Goal: Task Accomplishment & Management: Manage account settings

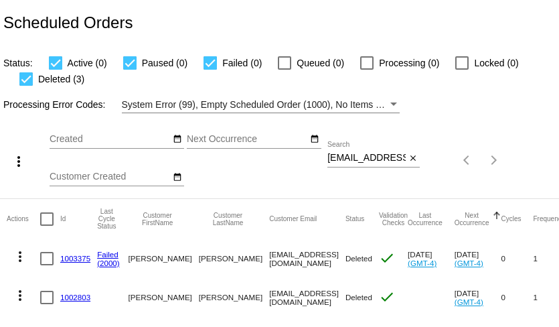
click at [366, 157] on input "juliesulli60@gmail.com" at bounding box center [366, 158] width 78 height 11
paste input "101beachrentals"
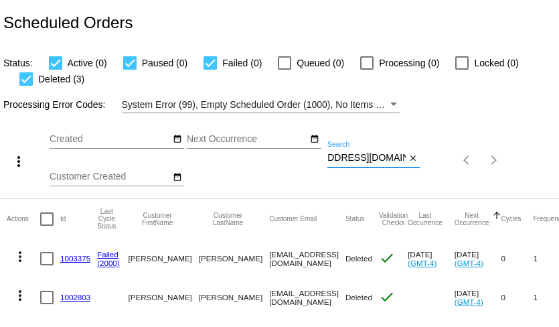
type input "101beachrentals@gmail.com"
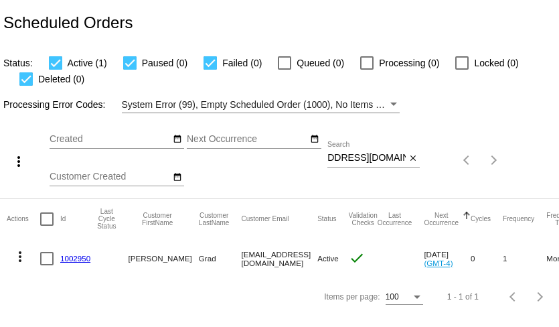
scroll to position [0, 0]
click at [77, 258] on link "1002950" at bounding box center [75, 258] width 30 height 9
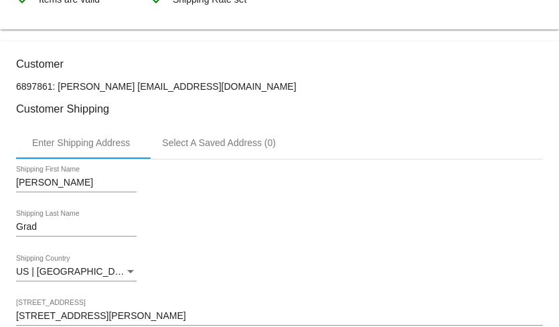
scroll to position [71, 0]
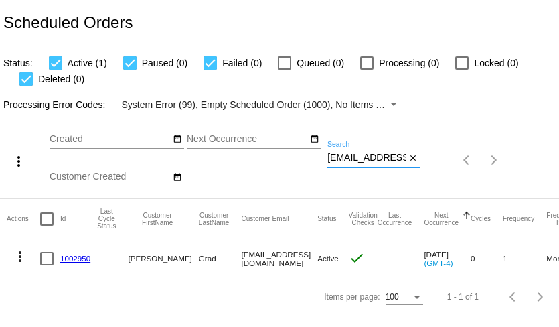
click at [345, 154] on input "101beachrentals@gmail.com" at bounding box center [366, 158] width 78 height 11
paste input "dilallojo36"
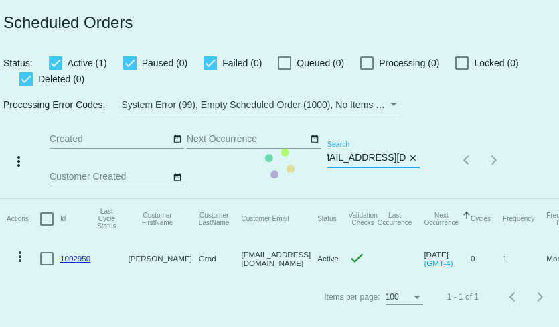
type input "dilallojo36@gmail.com"
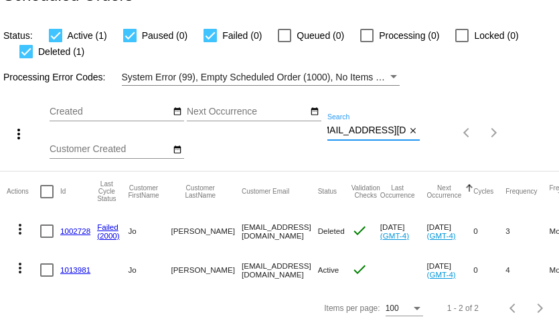
scroll to position [0, 0]
click at [81, 268] on link "1013981" at bounding box center [75, 269] width 30 height 9
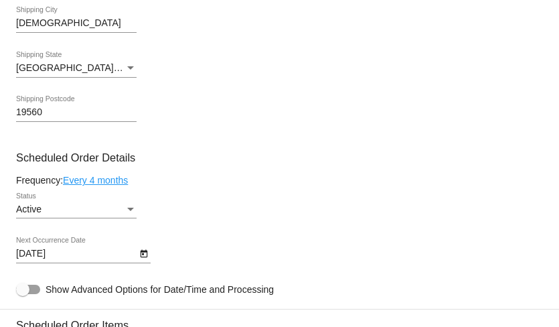
scroll to position [538, 0]
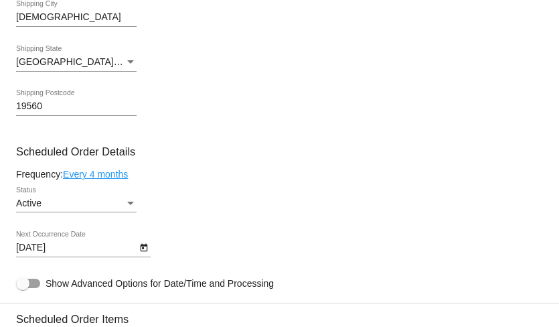
click at [114, 167] on mat-card-content "Customer 6897477: Jo DiLallo dilallojo36@gmail.com Customer Shipping Enter Ship…" at bounding box center [279, 305] width 527 height 1271
click at [114, 169] on mat-card-content "Customer 6897477: Jo DiLallo dilallojo36@gmail.com Customer Shipping Enter Ship…" at bounding box center [279, 305] width 527 height 1271
click at [114, 175] on link "Every 4 months" at bounding box center [95, 174] width 65 height 11
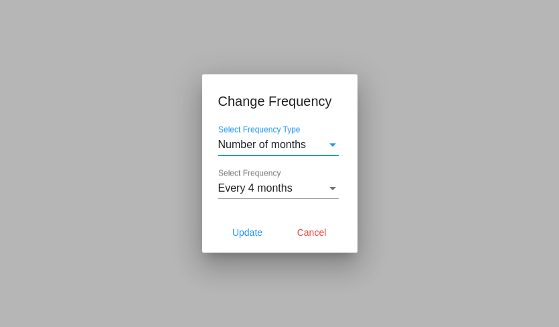
click at [232, 189] on span "Every 4 months" at bounding box center [255, 187] width 74 height 11
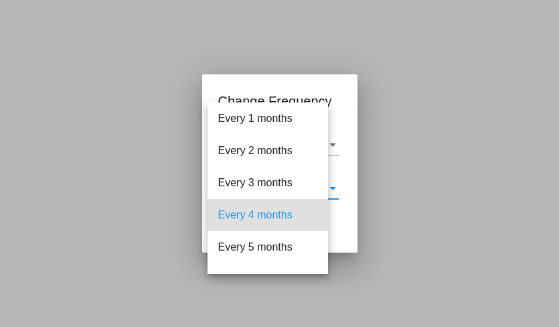
scroll to position [27, 0]
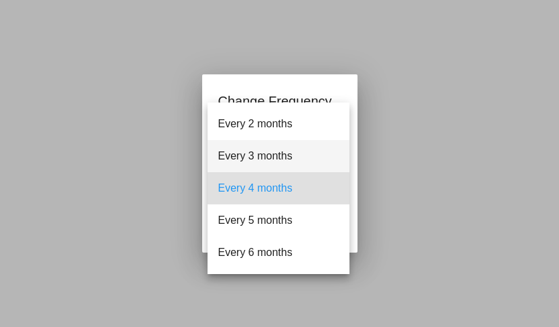
click at [249, 159] on span "Every 3 months" at bounding box center [278, 156] width 121 height 32
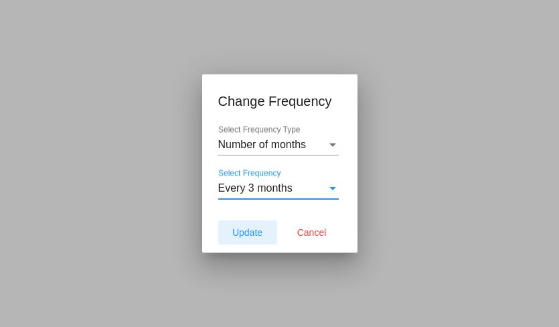
click at [252, 232] on span "Update" at bounding box center [247, 232] width 30 height 11
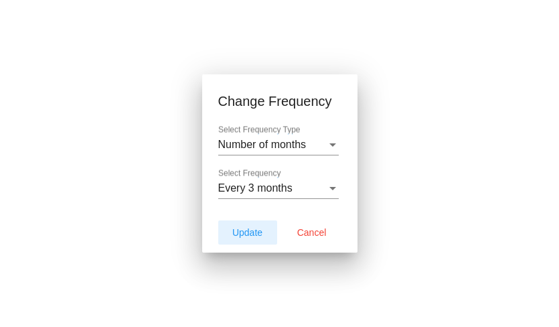
type input "11/28/2025"
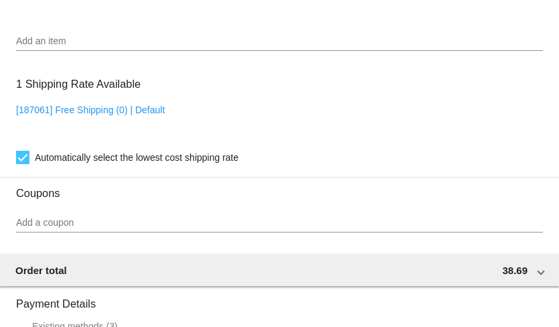
scroll to position [1214, 0]
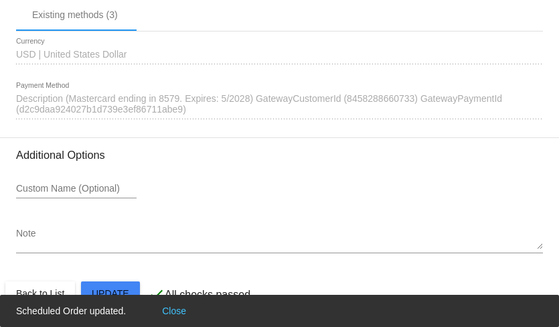
click at [181, 305] on button "Close" at bounding box center [174, 310] width 32 height 13
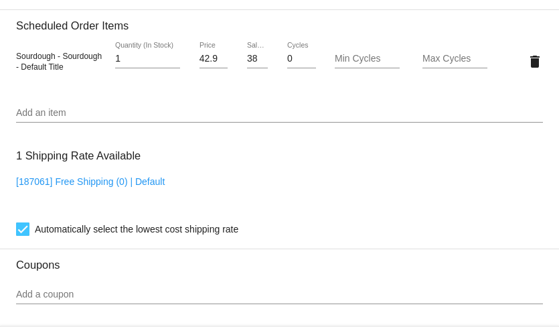
scroll to position [581, 0]
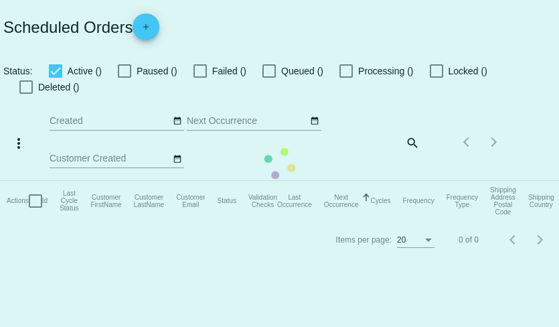
checkbox input "true"
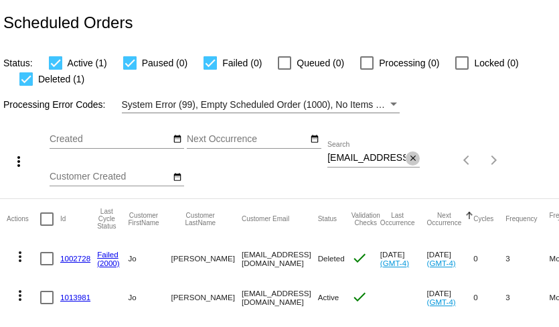
click at [414, 156] on mat-icon "close" at bounding box center [412, 158] width 9 height 11
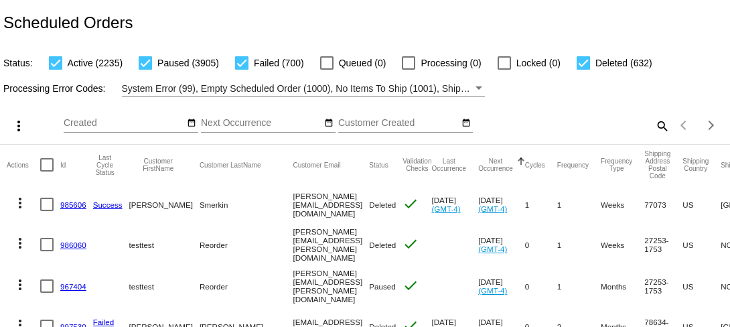
click at [558, 125] on mat-icon "search" at bounding box center [661, 125] width 16 height 21
click at [558, 127] on input "Search" at bounding box center [577, 123] width 181 height 11
paste input "gloria@chefgloriab.com"
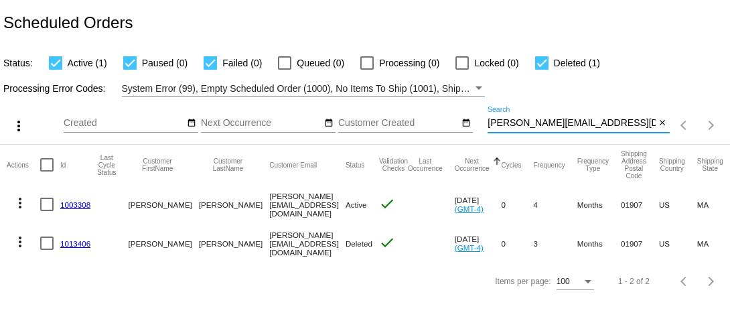
type input "gloria@chefgloriab.com"
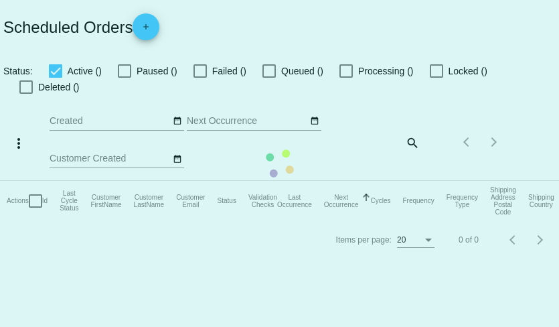
checkbox input "true"
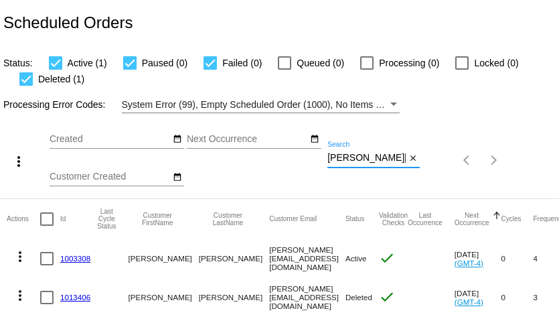
click at [364, 156] on input "gloria@chefgloriab.com" at bounding box center [366, 158] width 78 height 11
paste input "crvallino@gmail"
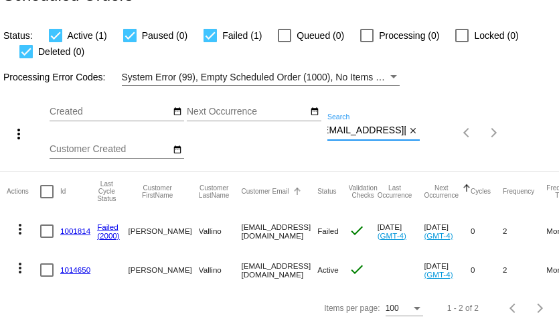
scroll to position [27, 0]
type input "crvallino@gmail.com"
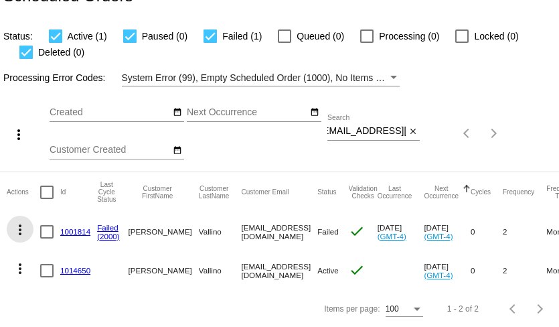
scroll to position [0, 0]
click at [22, 229] on mat-icon "more_vert" at bounding box center [20, 230] width 16 height 16
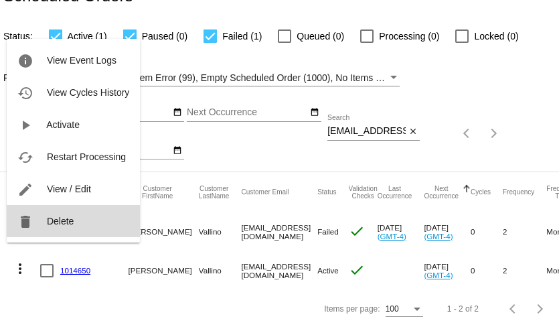
click at [56, 224] on span "Delete" at bounding box center [60, 221] width 27 height 11
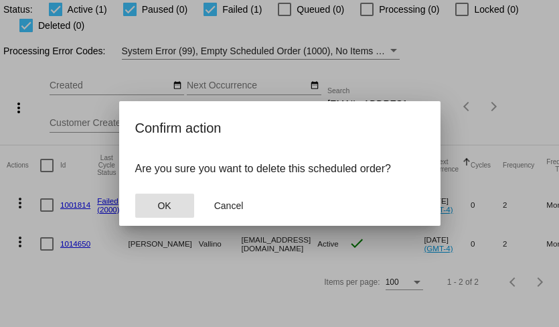
click at [162, 206] on span "OK" at bounding box center [163, 205] width 13 height 11
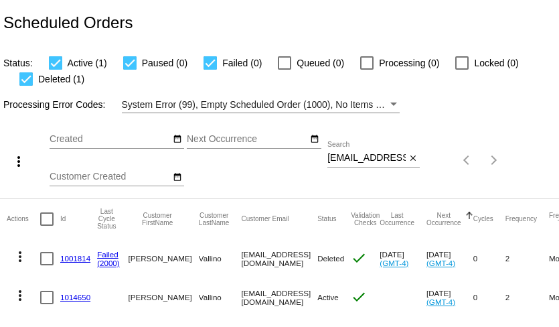
click at [351, 159] on input "[EMAIL_ADDRESS][DOMAIN_NAME]" at bounding box center [366, 158] width 78 height 11
click at [351, 159] on input "crvallino@gmail.com" at bounding box center [366, 158] width 78 height 11
paste input "bridgettesegraves@yahoo"
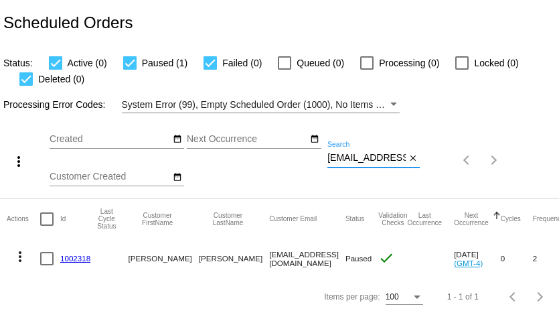
click at [20, 254] on mat-icon "more_vert" at bounding box center [20, 256] width 16 height 16
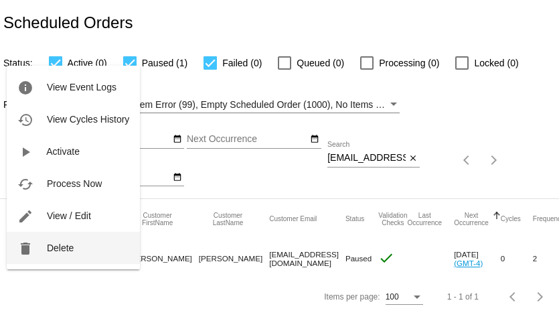
click at [47, 249] on span "Delete" at bounding box center [60, 247] width 27 height 11
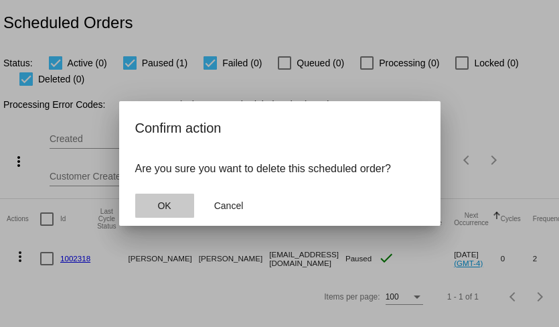
click at [168, 202] on span "OK" at bounding box center [163, 205] width 13 height 11
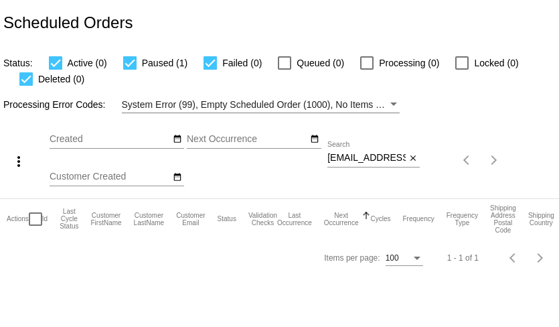
click at [358, 157] on input "[EMAIL_ADDRESS][DOMAIN_NAME]" at bounding box center [366, 158] width 78 height 11
click at [358, 157] on input "bridgettesegraves@yahoo.com" at bounding box center [366, 158] width 78 height 11
paste input "petospec@gmail"
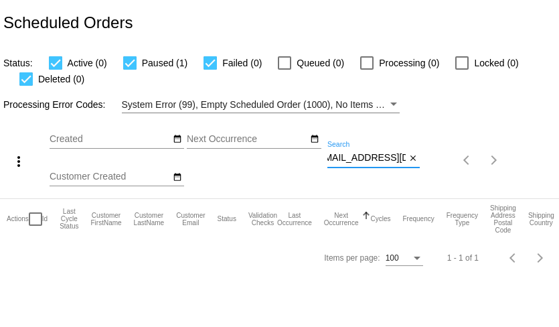
type input "petospec@gmail.com"
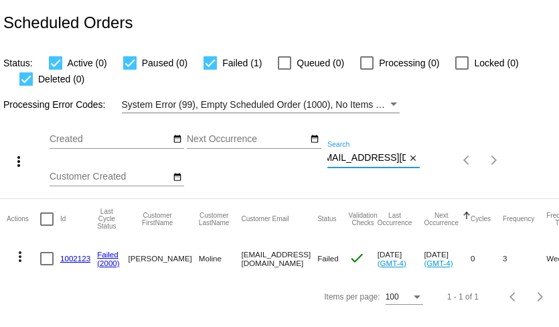
scroll to position [0, 0]
click at [19, 254] on mat-icon "more_vert" at bounding box center [20, 256] width 16 height 16
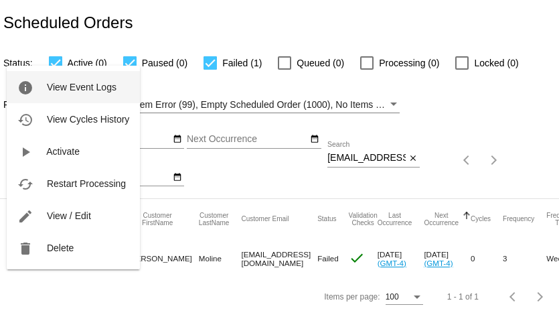
click at [46, 88] on button "info View Event Logs" at bounding box center [73, 87] width 133 height 32
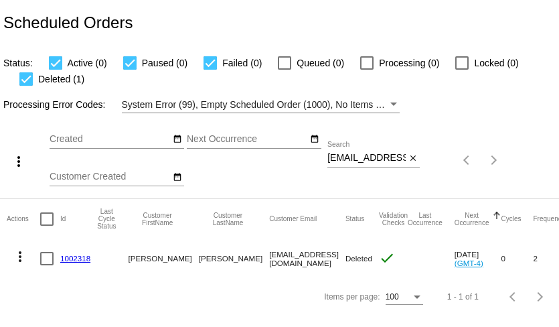
click at [361, 158] on input "[EMAIL_ADDRESS][DOMAIN_NAME]" at bounding box center [366, 158] width 78 height 11
paste input "[EMAIL_ADDRESS]"
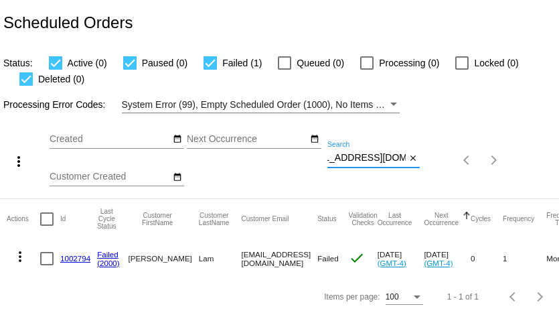
type input "[EMAIL_ADDRESS][DOMAIN_NAME]"
click at [72, 258] on link "1002794" at bounding box center [75, 258] width 30 height 9
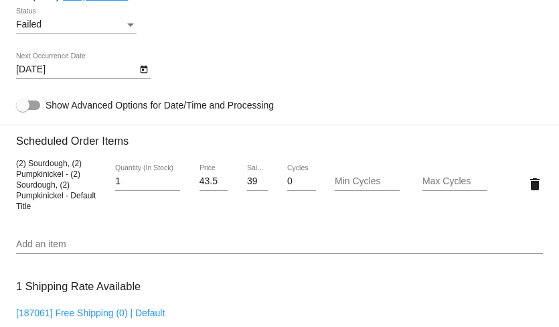
scroll to position [860, 0]
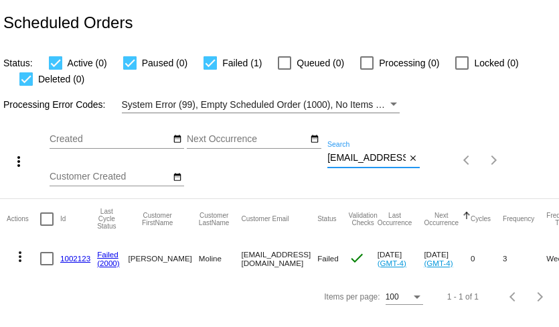
click at [361, 160] on input "petospec@gmail.com" at bounding box center [366, 158] width 78 height 11
paste input "aliwoodard1"
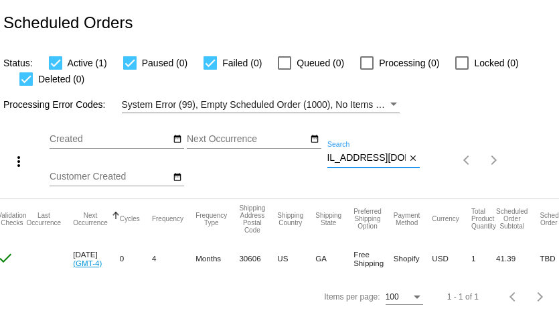
scroll to position [0, 384]
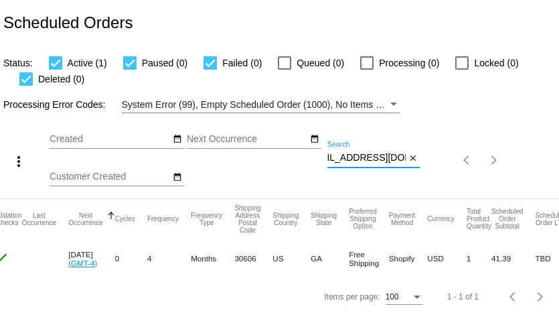
type input "[EMAIL_ADDRESS][DOMAIN_NAME]"
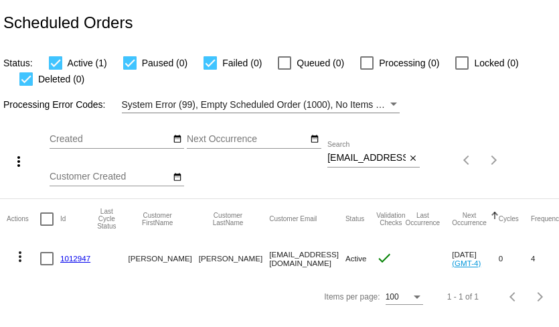
click at [362, 161] on input "[EMAIL_ADDRESS][DOMAIN_NAME]" at bounding box center [366, 158] width 78 height 11
paste input "[EMAIL_ADDRESS]"
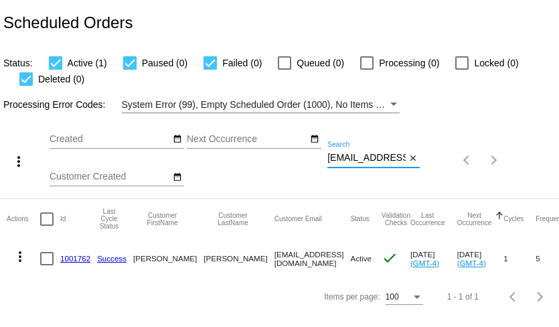
click at [372, 161] on input "[EMAIL_ADDRESS][DOMAIN_NAME]" at bounding box center [366, 158] width 78 height 11
paste input "japostolov@equityreg"
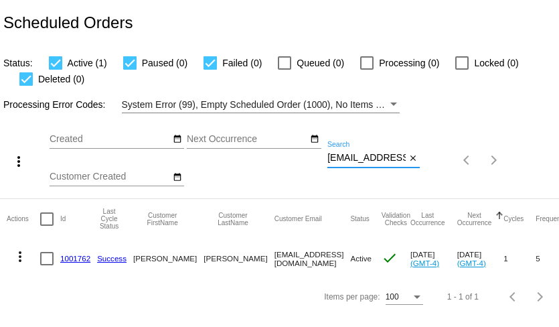
scroll to position [0, 31]
type input "[EMAIL_ADDRESS][DOMAIN_NAME]"
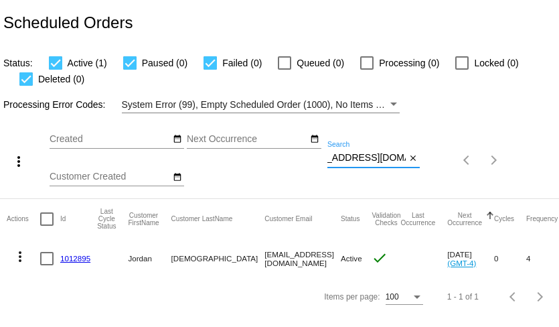
scroll to position [0, 0]
click at [73, 258] on link "1012895" at bounding box center [75, 258] width 30 height 9
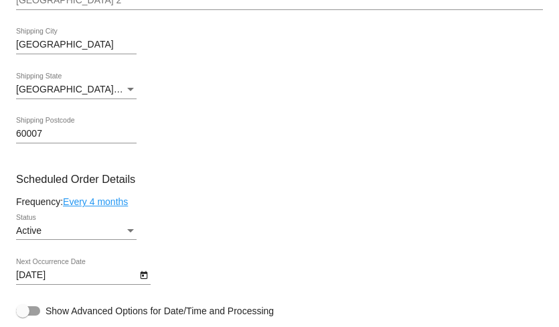
scroll to position [532, 0]
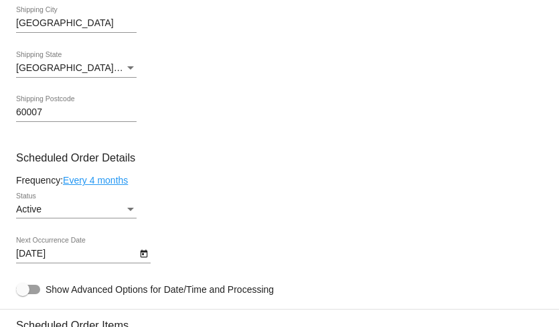
click at [144, 262] on icon "Open calendar" at bounding box center [143, 254] width 9 height 16
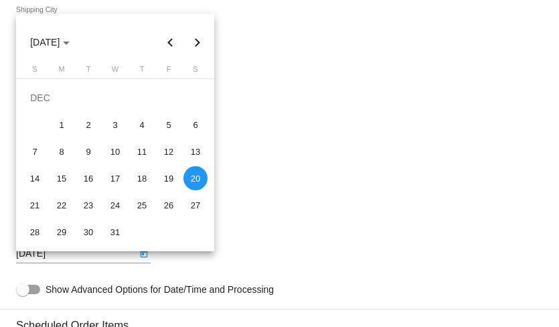
click at [200, 43] on button "Next month" at bounding box center [197, 42] width 27 height 27
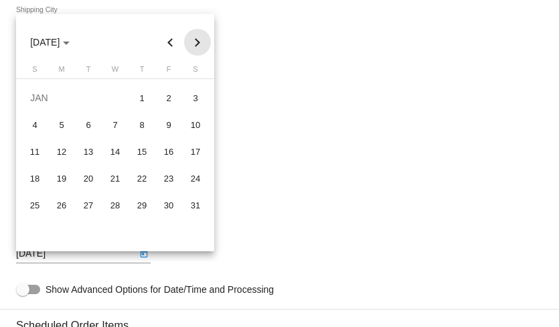
click at [197, 46] on button "Next month" at bounding box center [197, 42] width 27 height 27
click at [173, 177] on div "20" at bounding box center [169, 178] width 24 height 24
type input "[DATE]"
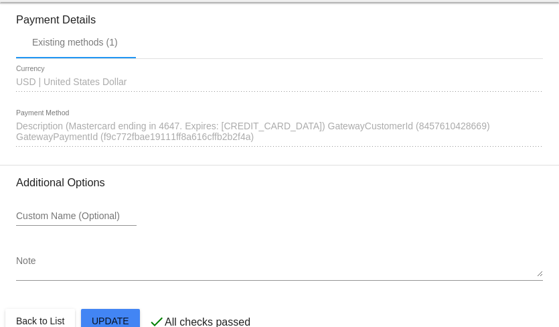
scroll to position [1472, 0]
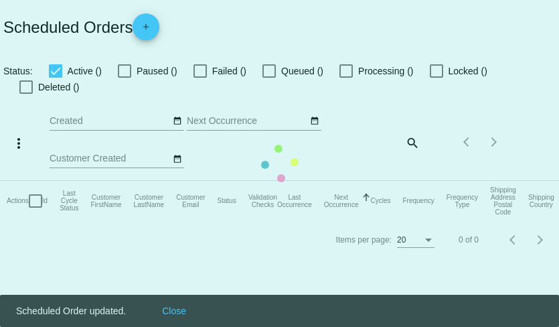
checkbox input "true"
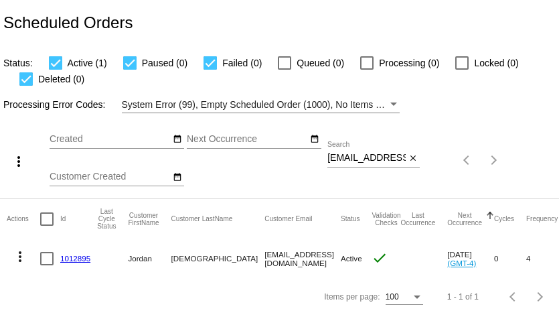
click at [76, 259] on link "1012895" at bounding box center [75, 258] width 30 height 9
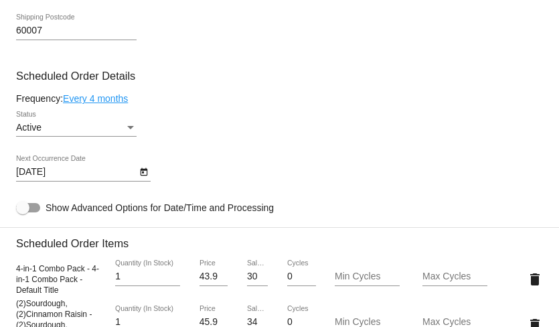
scroll to position [642, 0]
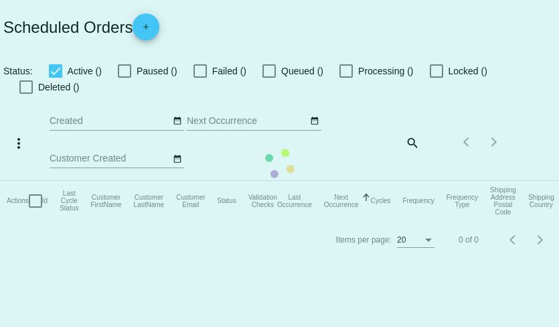
checkbox input "true"
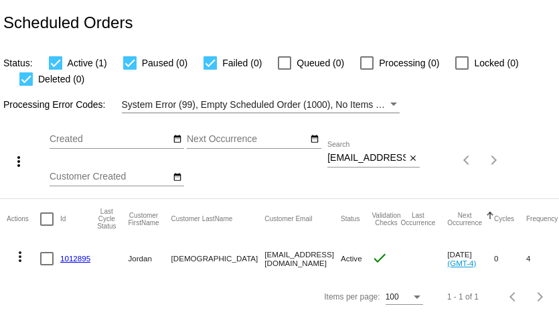
click at [371, 159] on input "[EMAIL_ADDRESS][DOMAIN_NAME]" at bounding box center [366, 158] width 78 height 11
paste input "[PERSON_NAME]"
type input "[PERSON_NAME]"
